Goal: Task Accomplishment & Management: Manage account settings

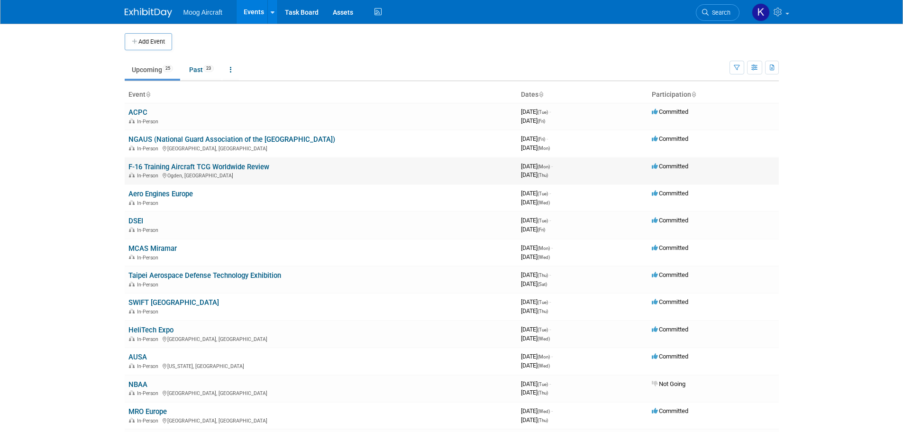
click at [145, 161] on td "F-16 Training Aircraft TCG Worldwide Review In-Person Ogden, UT" at bounding box center [321, 170] width 393 height 27
click at [146, 165] on link "F-16 Training Aircraft TCG Worldwide Review" at bounding box center [198, 167] width 141 height 9
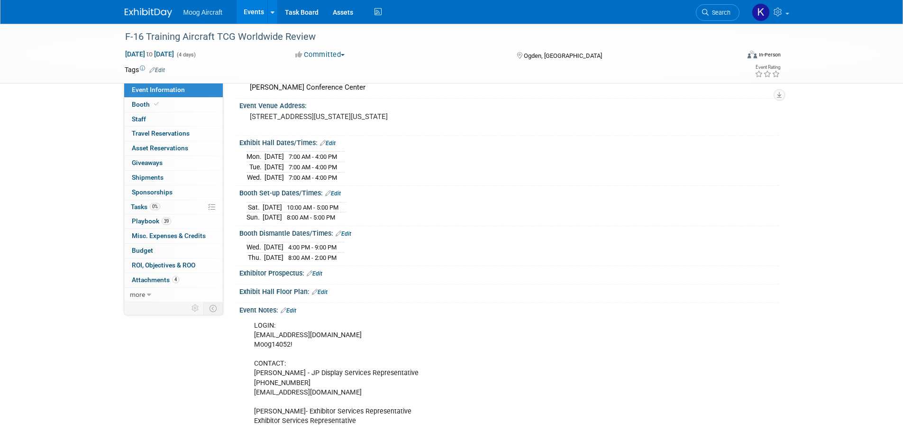
scroll to position [237, 0]
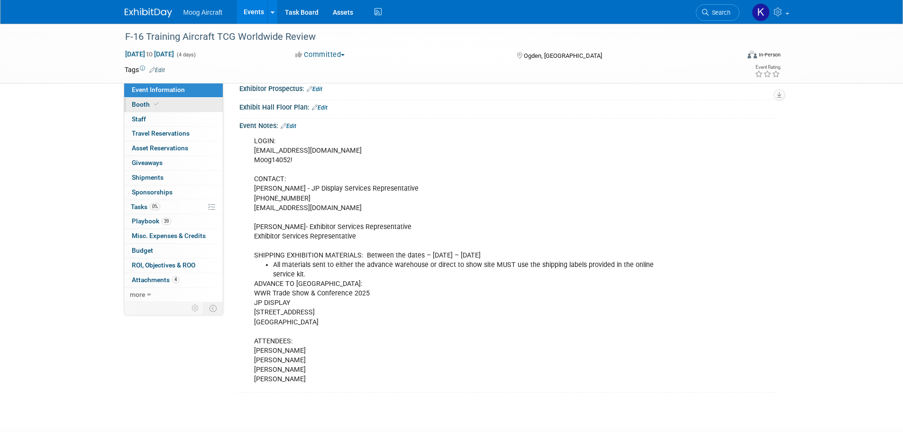
click at [177, 100] on link "Booth" at bounding box center [173, 105] width 99 height 14
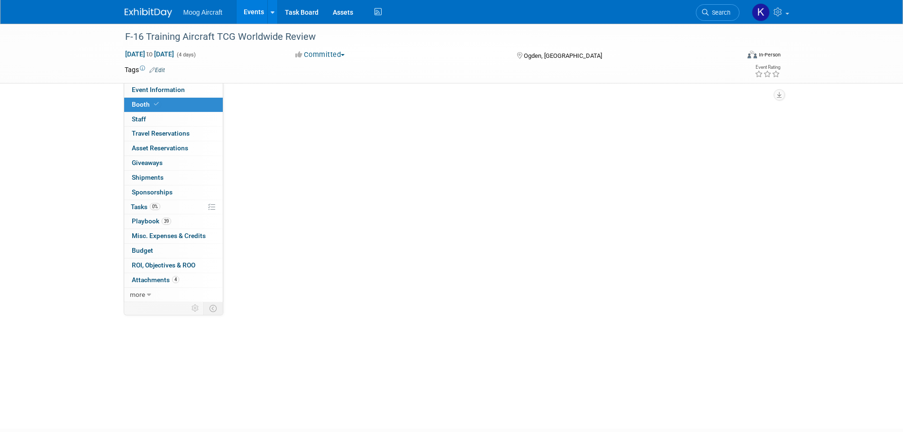
scroll to position [0, 0]
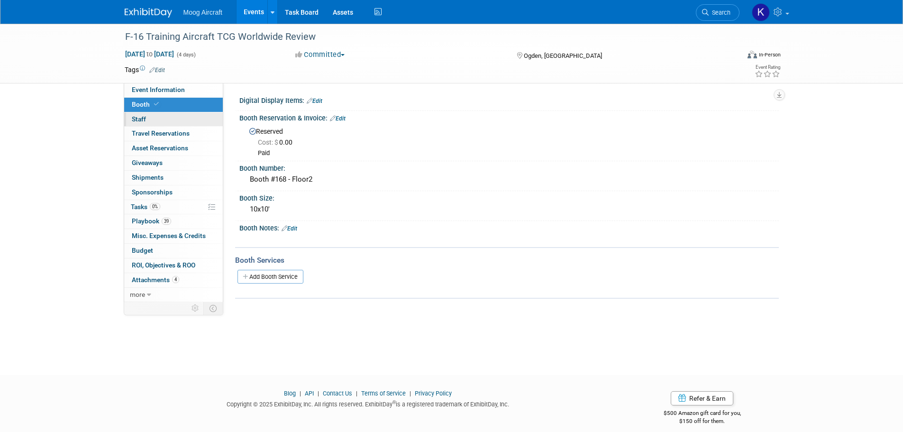
click at [174, 116] on link "0 Staff 0" at bounding box center [173, 119] width 99 height 14
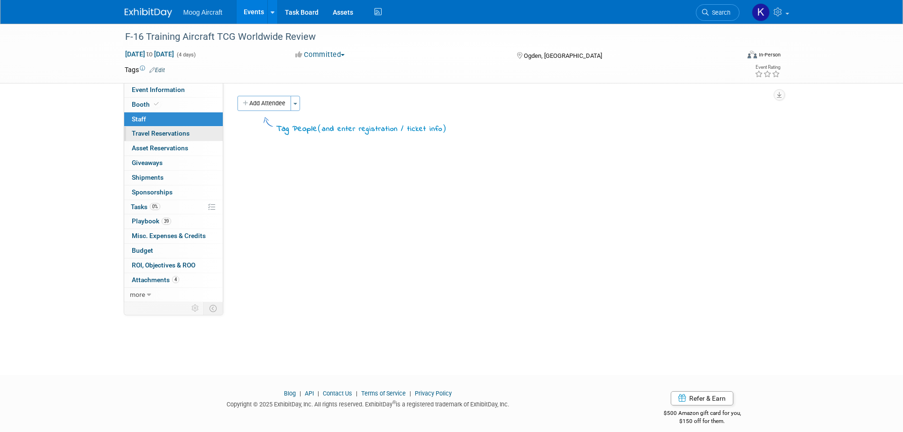
click at [174, 129] on link "0 Travel Reservations 0" at bounding box center [173, 134] width 99 height 14
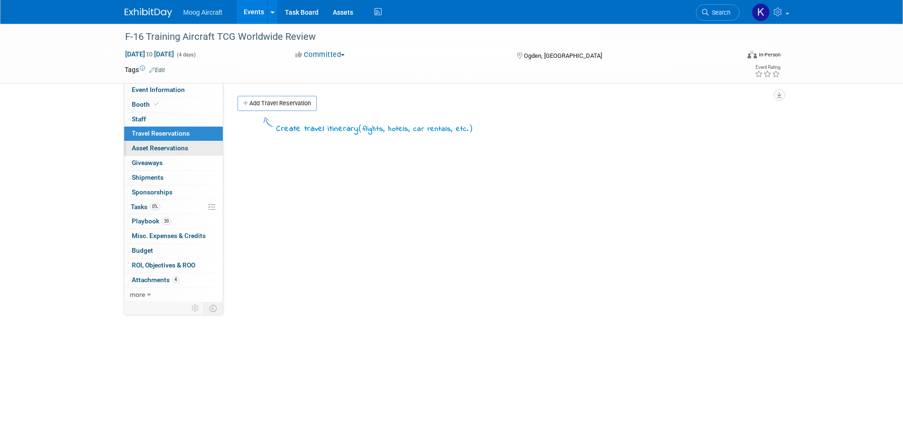
click at [173, 147] on span "Asset Reservations 0" at bounding box center [160, 148] width 56 height 8
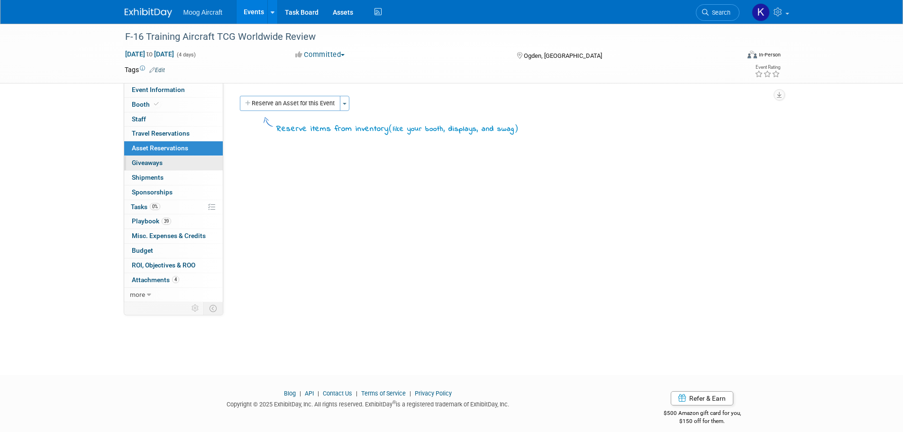
click at [167, 157] on link "0 Giveaways 0" at bounding box center [173, 163] width 99 height 14
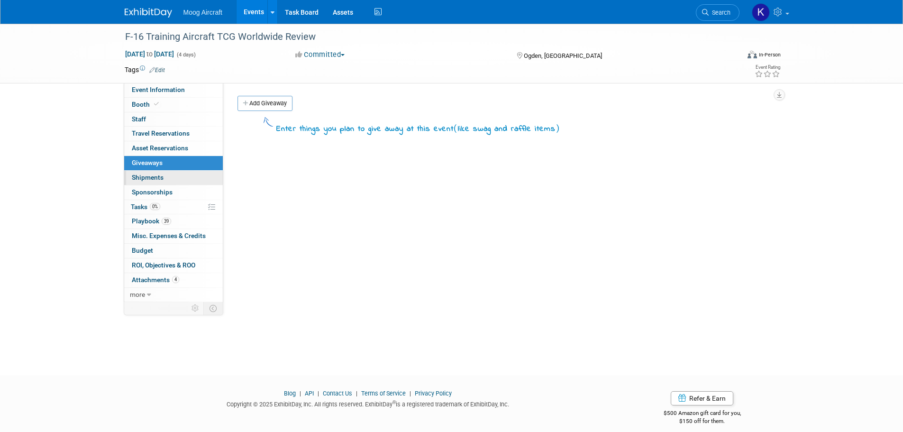
click at [163, 175] on span "Shipments 0" at bounding box center [148, 178] width 32 height 8
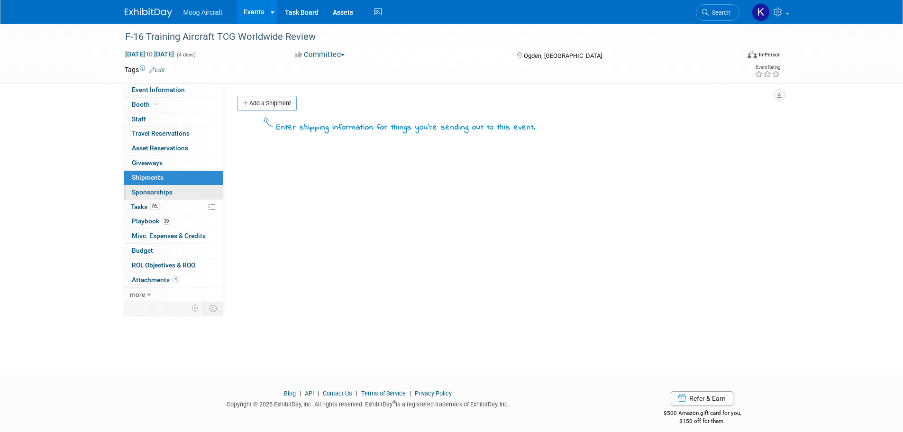
click at [157, 193] on span "Sponsorships 0" at bounding box center [152, 192] width 41 height 8
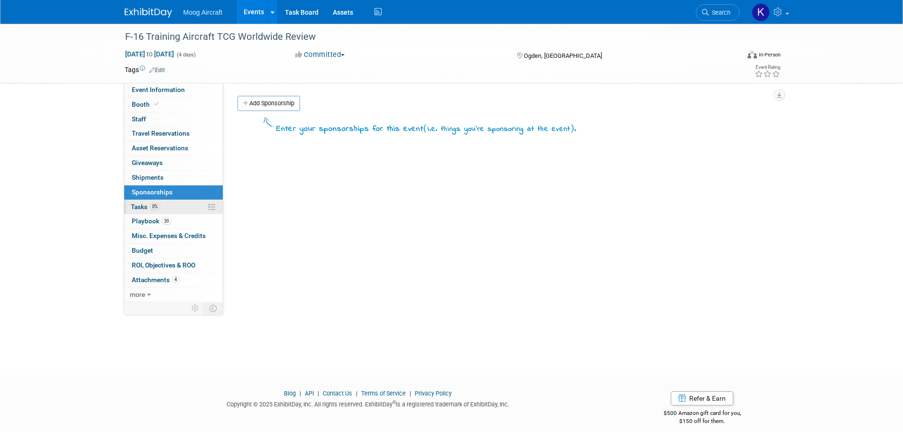
click at [141, 205] on span "Tasks 0%" at bounding box center [145, 207] width 29 height 8
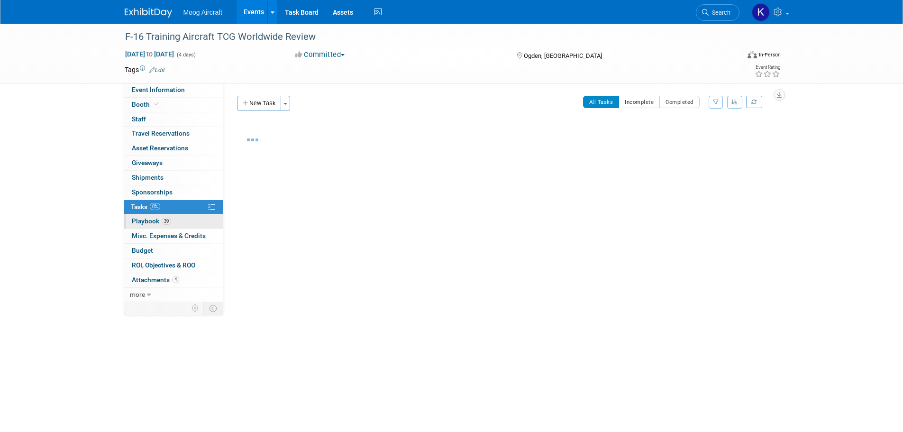
click at [141, 222] on span "Playbook 39" at bounding box center [151, 221] width 39 height 8
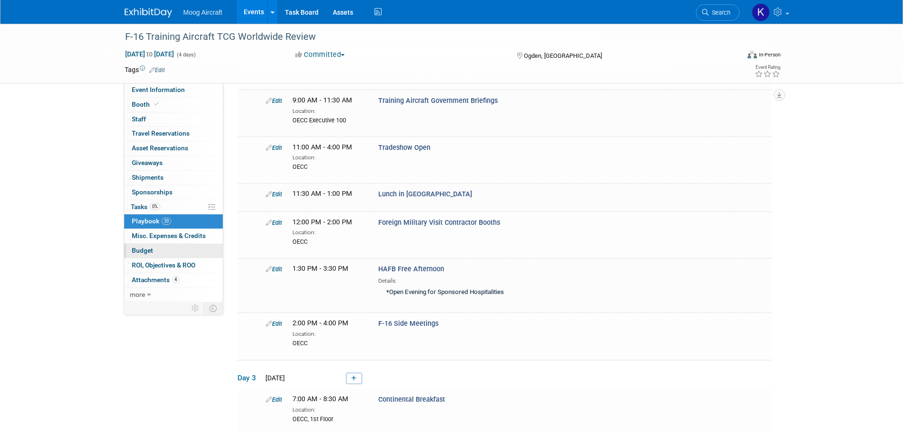
scroll to position [806, 0]
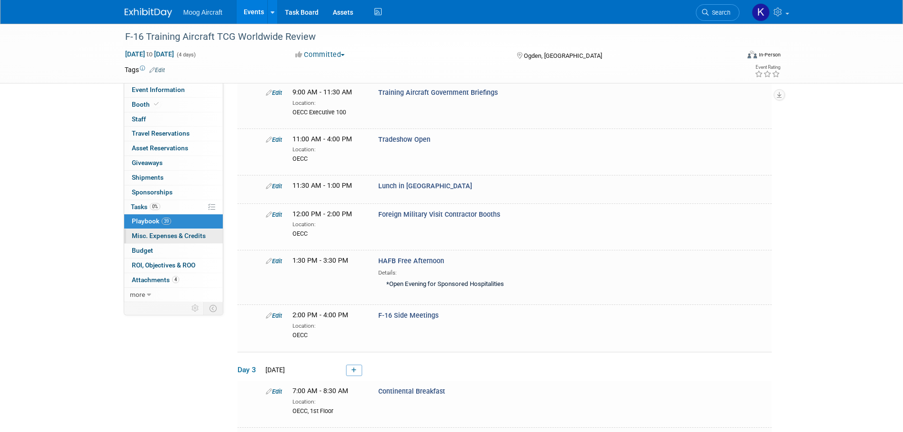
click at [156, 237] on span "Misc. Expenses & Credits 0" at bounding box center [169, 236] width 74 height 8
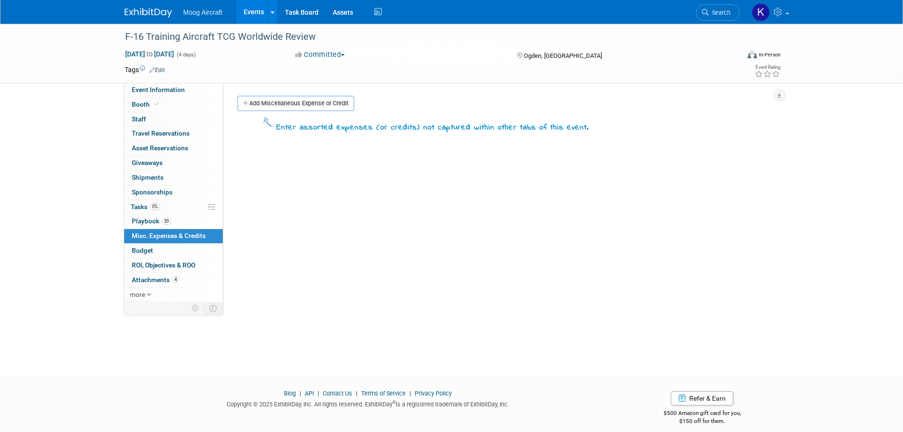
click at [154, 244] on link "Budget" at bounding box center [173, 251] width 99 height 14
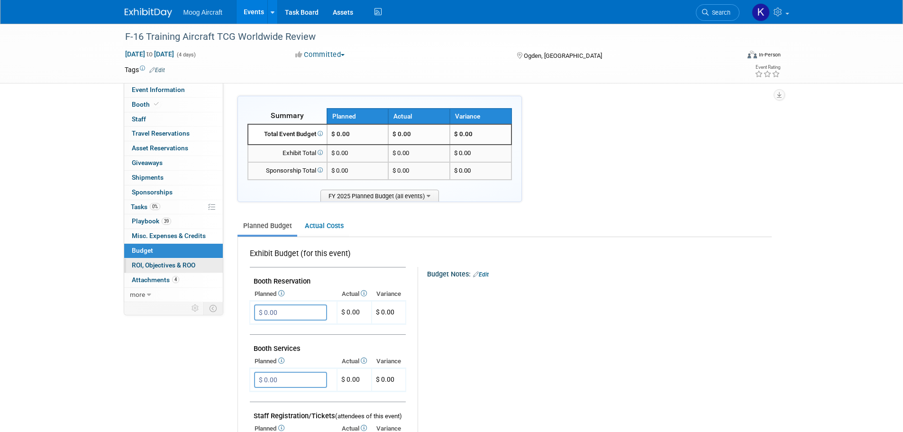
click at [157, 266] on span "ROI, Objectives & ROO 0" at bounding box center [164, 265] width 64 height 8
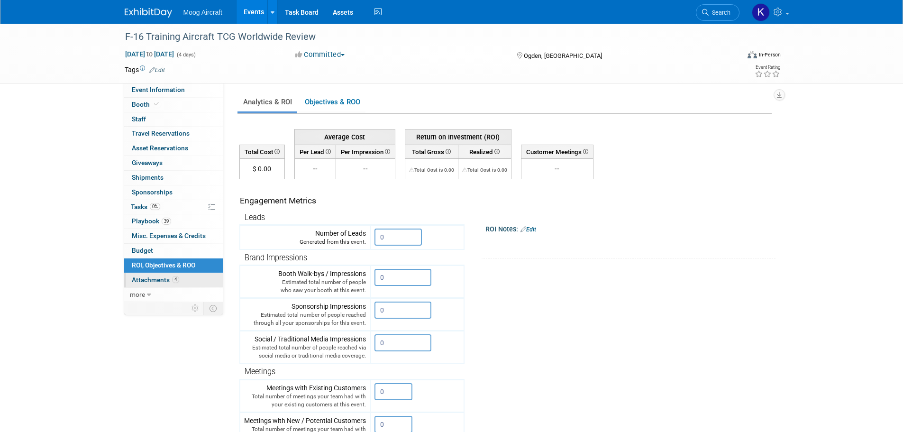
click at [157, 280] on span "Attachments 4" at bounding box center [155, 280] width 47 height 8
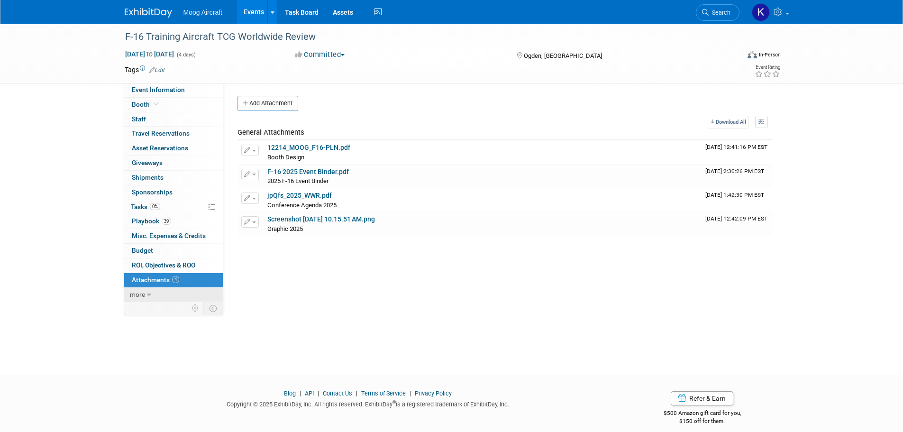
click at [156, 293] on link "more" at bounding box center [173, 295] width 99 height 14
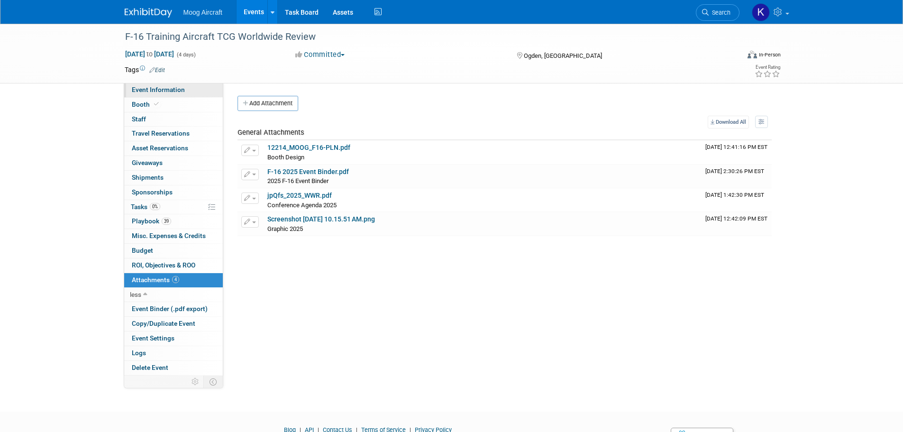
click at [175, 86] on span "Event Information" at bounding box center [158, 90] width 53 height 8
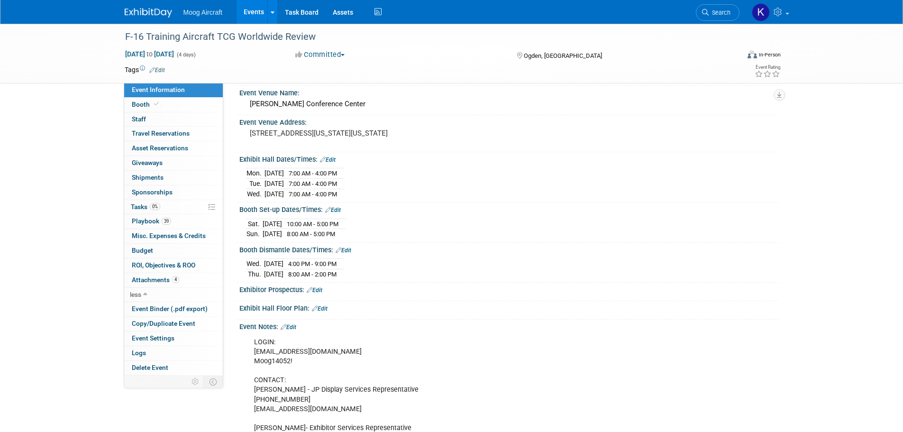
scroll to position [237, 0]
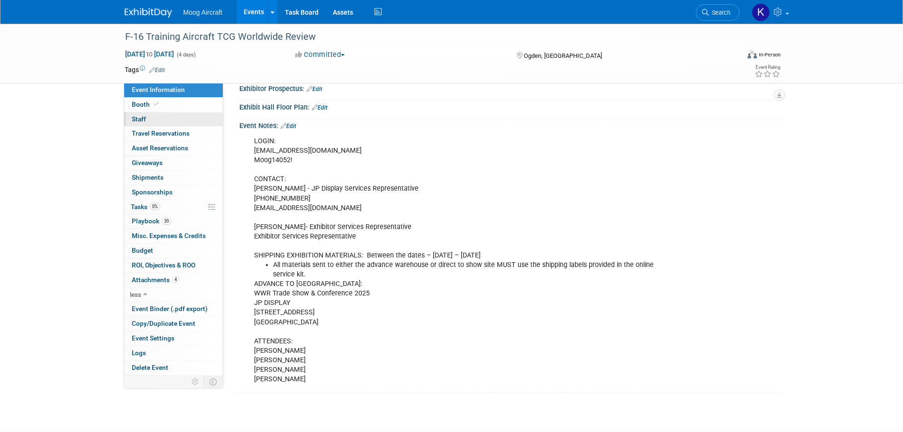
click at [152, 113] on link "0 Staff 0" at bounding box center [173, 119] width 99 height 14
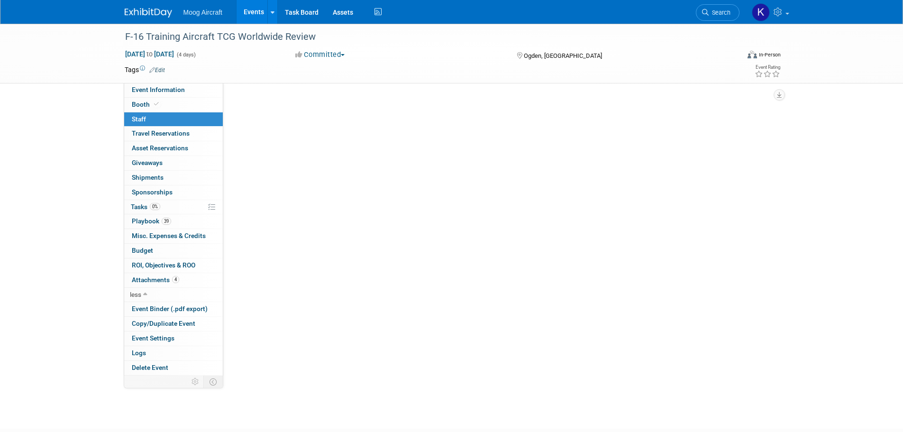
scroll to position [0, 0]
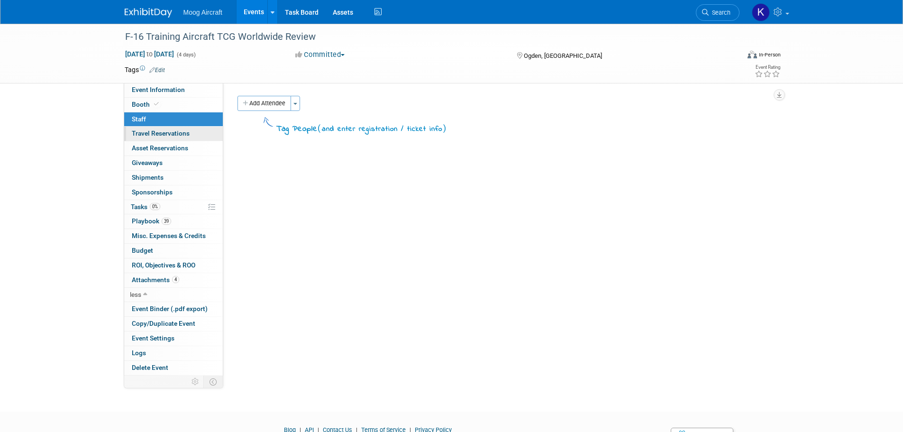
click at [152, 137] on span "Travel Reservations 0" at bounding box center [161, 133] width 58 height 8
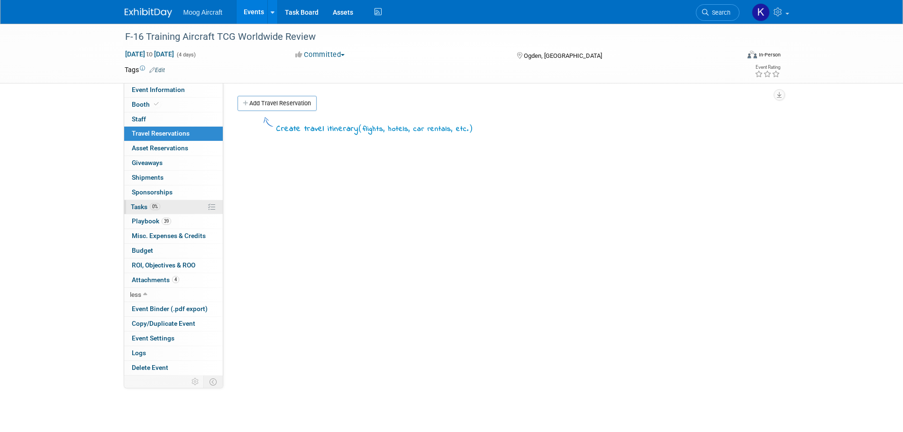
click at [145, 203] on span "Tasks 0%" at bounding box center [145, 207] width 29 height 8
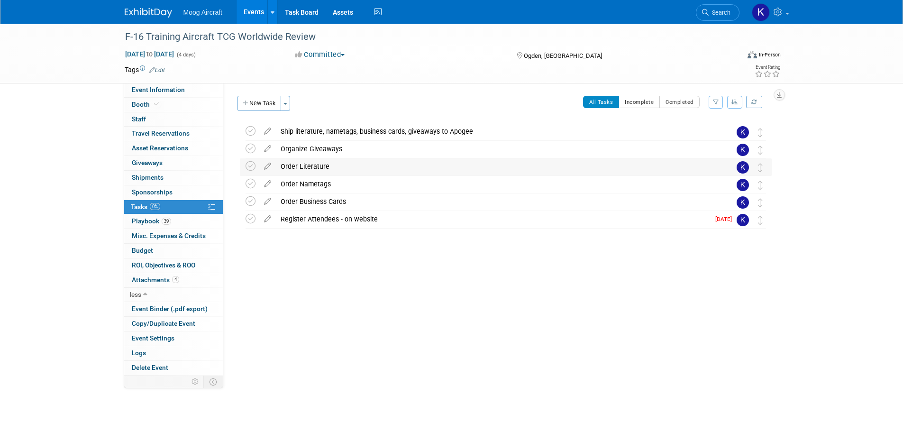
click at [323, 167] on div "Order Literature" at bounding box center [497, 166] width 442 height 16
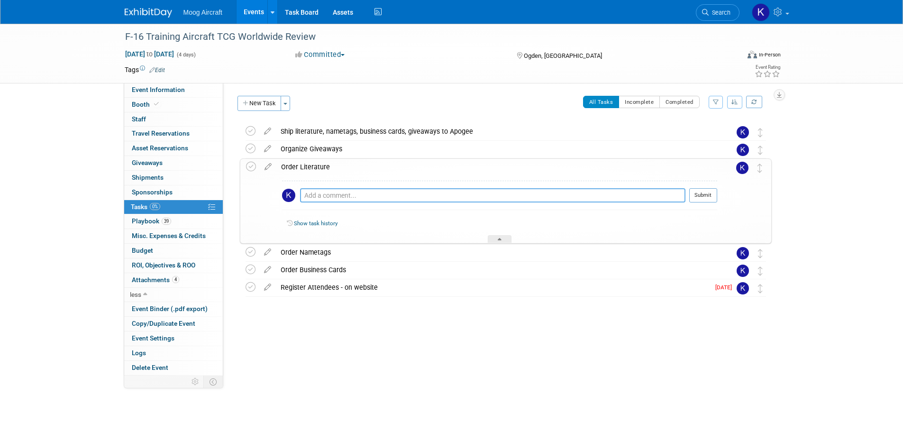
click at [322, 194] on textarea at bounding box center [492, 195] width 385 height 14
type textarea "O"
type textarea "Ordered F-16 Brochure & Data sheet (25/each) on [DATE]"
click at [707, 198] on button "Submit" at bounding box center [703, 195] width 28 height 14
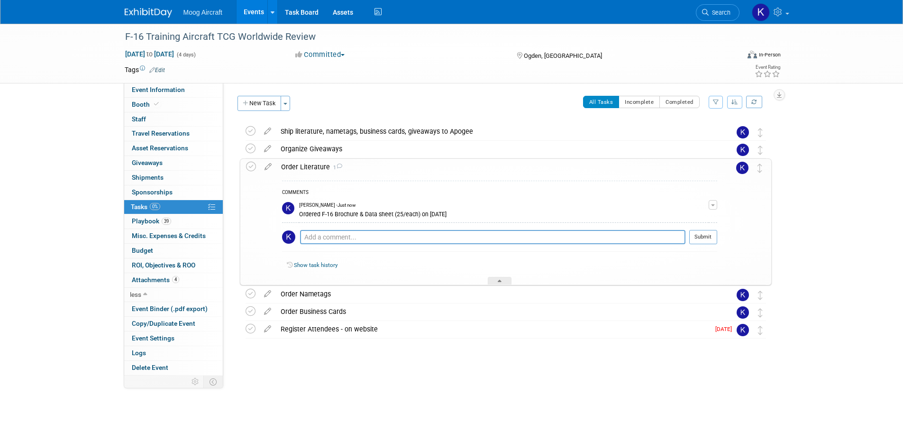
drag, startPoint x: 251, startPoint y: 166, endPoint x: 267, endPoint y: 174, distance: 17.4
click at [251, 166] on icon at bounding box center [251, 167] width 10 height 10
click at [443, 236] on textarea at bounding box center [492, 237] width 385 height 14
type textarea "Literature will be shipped to [PERSON_NAME]'s hotel."
click at [706, 235] on button "Submit" at bounding box center [703, 237] width 28 height 14
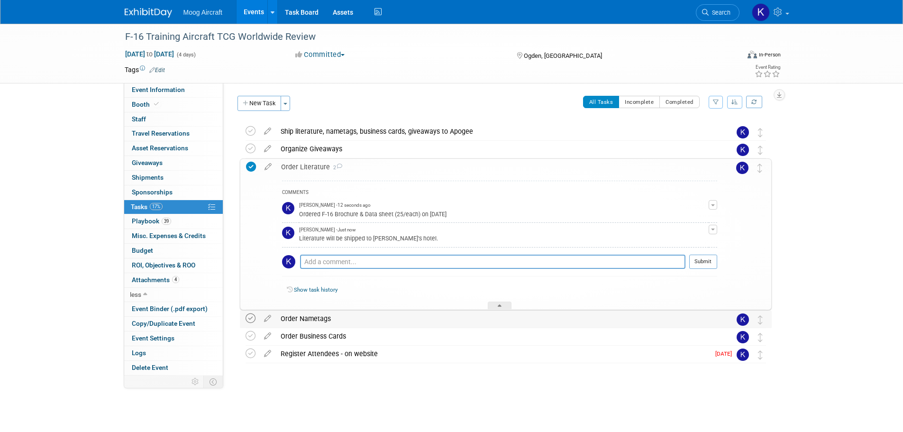
click at [247, 318] on icon at bounding box center [251, 318] width 10 height 10
drag, startPoint x: 254, startPoint y: 337, endPoint x: 276, endPoint y: 347, distance: 24.4
click at [253, 337] on icon at bounding box center [251, 336] width 10 height 10
click at [348, 335] on div "Order Business Cards" at bounding box center [497, 336] width 442 height 16
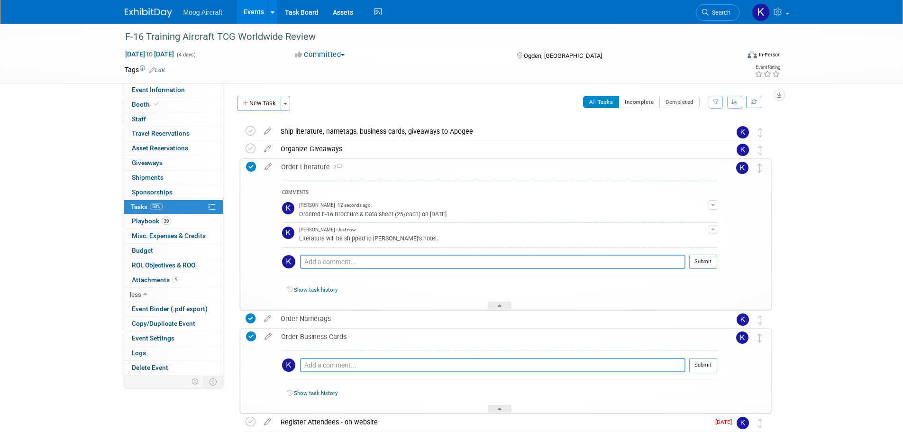
click at [333, 365] on textarea at bounding box center [492, 365] width 385 height 14
type textarea "CM to ship to hotel."
click at [718, 367] on td at bounding box center [726, 371] width 19 height 84
click at [710, 364] on button "Submit" at bounding box center [703, 365] width 28 height 14
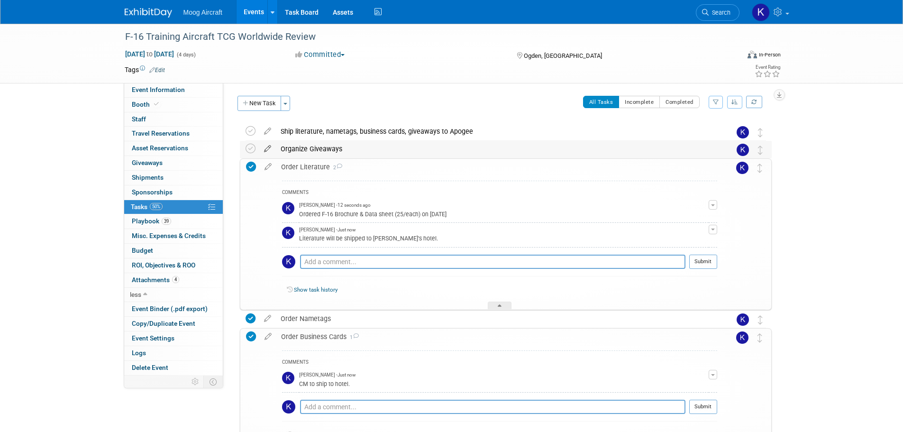
drag, startPoint x: 253, startPoint y: 149, endPoint x: 261, endPoint y: 152, distance: 8.5
click at [253, 149] on icon at bounding box center [251, 149] width 10 height 10
click at [264, 134] on icon at bounding box center [267, 129] width 17 height 12
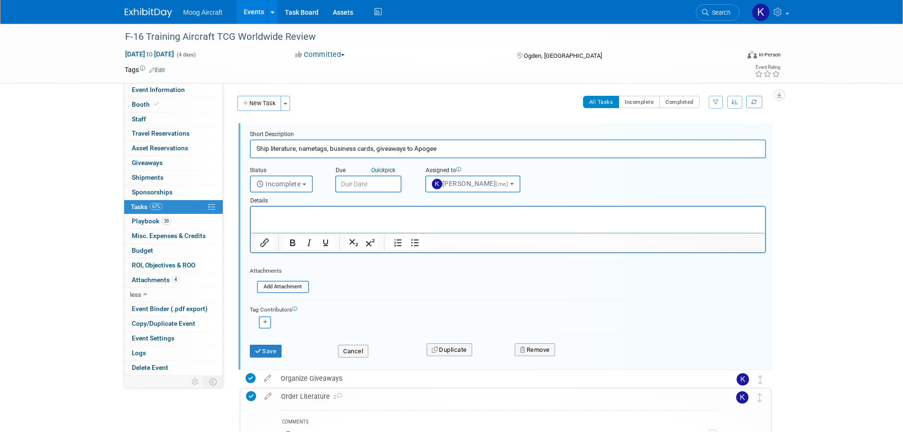
drag, startPoint x: 270, startPoint y: 147, endPoint x: 296, endPoint y: 149, distance: 26.2
click at [296, 149] on input "Ship literature, nametags, business cards, giveaways to Apogee" at bounding box center [508, 148] width 516 height 18
click at [274, 147] on input "Ship , nametags, business cards, giveaways to Apogee" at bounding box center [508, 148] width 516 height 18
drag, startPoint x: 347, startPoint y: 151, endPoint x: 305, endPoint y: 149, distance: 41.3
click at [305, 149] on input "Ship, nametags, business cards, giveaways to Apogee" at bounding box center [508, 148] width 516 height 18
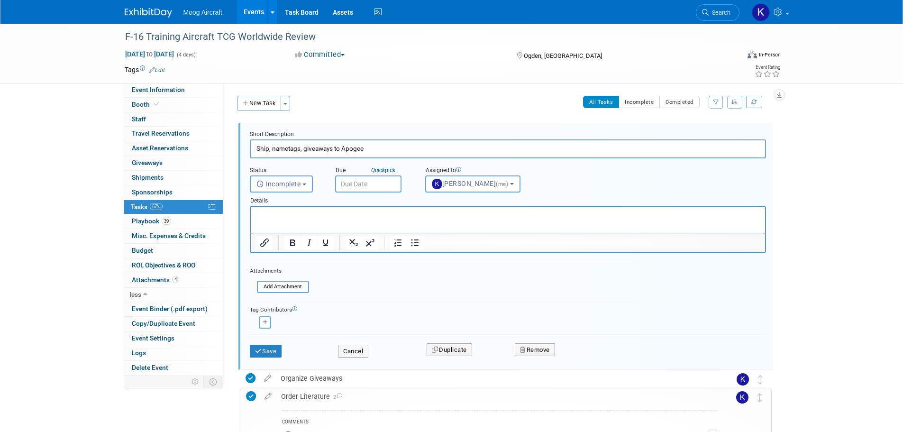
click at [367, 147] on input "Ship, nametags, giveaways to Apogee" at bounding box center [508, 148] width 516 height 18
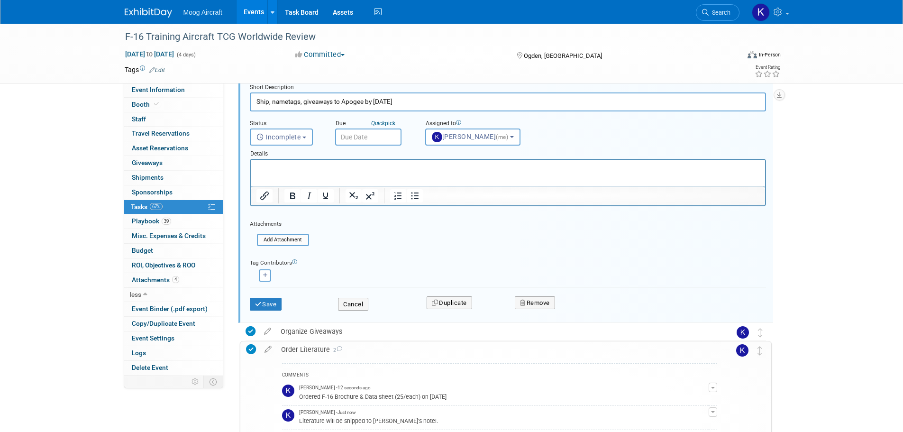
scroll to position [47, 0]
type input "Ship, nametags, giveaways to Apogee by [DATE]"
click at [261, 309] on button "Save" at bounding box center [266, 303] width 32 height 13
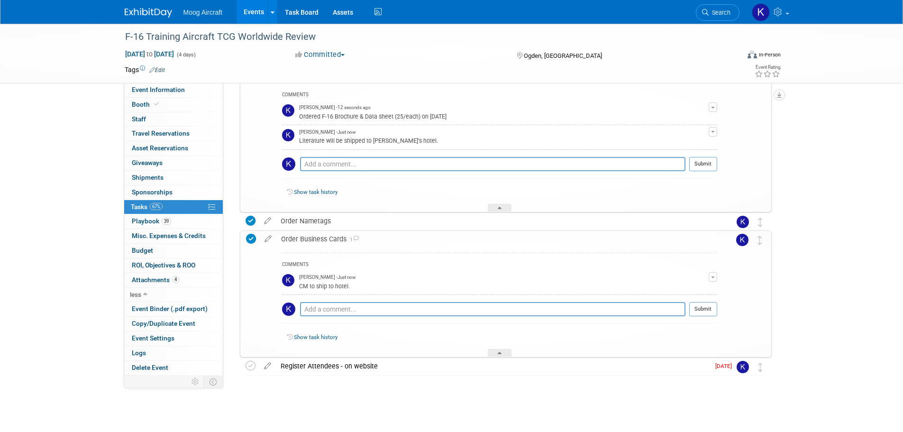
scroll to position [99, 0]
click at [309, 370] on div "Register Attendees - on website" at bounding box center [493, 365] width 434 height 16
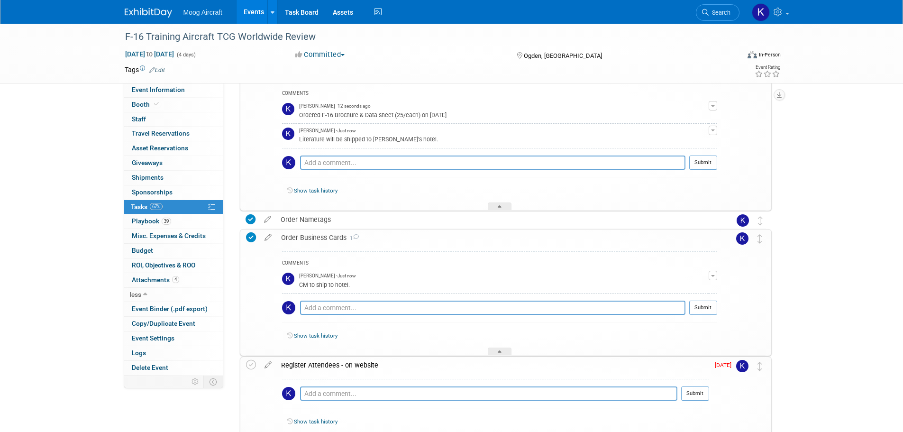
click at [325, 365] on div "Register Attendees - on website" at bounding box center [492, 365] width 433 height 16
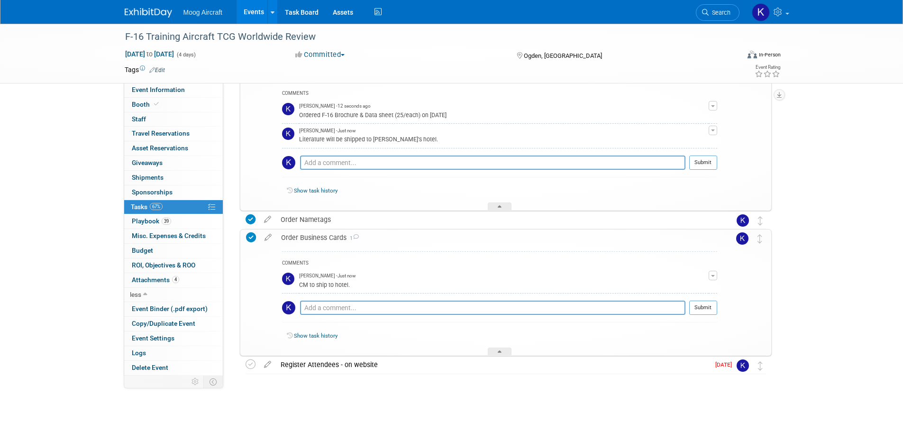
click at [797, 321] on div "F-16 Training Aircraft TCG Worldwide Review [DATE] to [DATE] (4 days) [DATE] to…" at bounding box center [451, 178] width 903 height 507
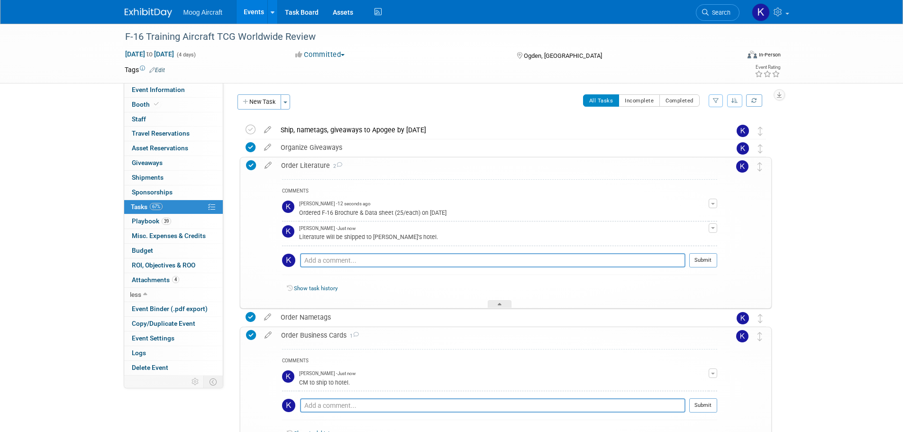
scroll to position [0, 0]
click at [149, 86] on span "Event Information" at bounding box center [158, 90] width 53 height 8
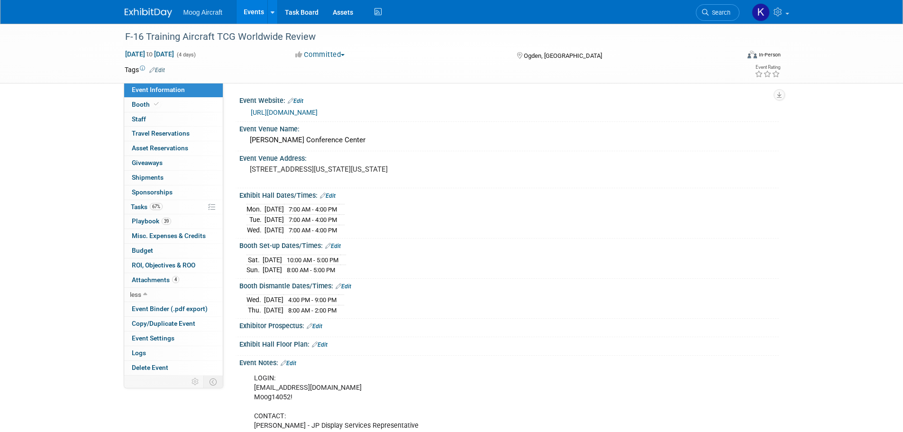
click at [276, 110] on link "[URL][DOMAIN_NAME]" at bounding box center [284, 113] width 67 height 8
